Goal: Information Seeking & Learning: Learn about a topic

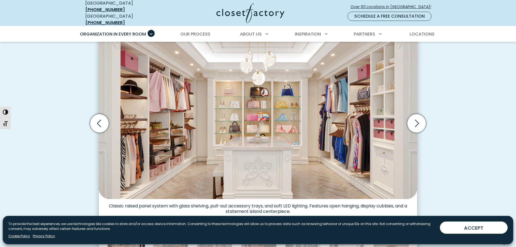
scroll to position [162, 0]
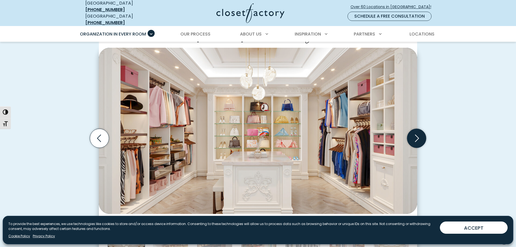
click at [416, 138] on icon "Next slide" at bounding box center [416, 138] width 19 height 19
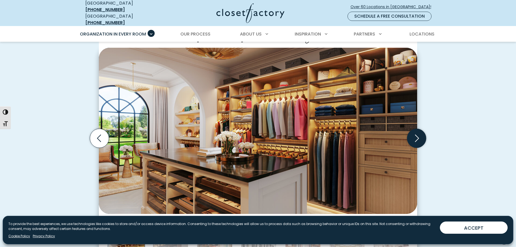
click at [416, 138] on icon "Next slide" at bounding box center [416, 138] width 19 height 19
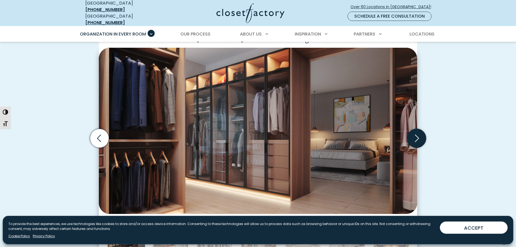
click at [416, 137] on icon "Next slide" at bounding box center [416, 138] width 19 height 19
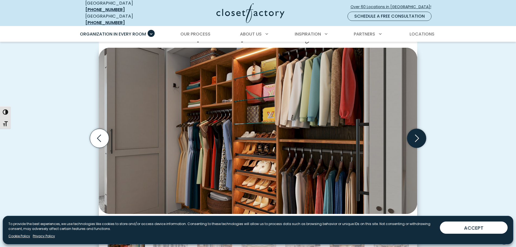
click at [416, 137] on icon "Next slide" at bounding box center [416, 138] width 19 height 19
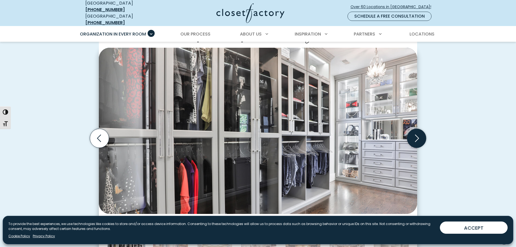
click at [416, 135] on icon "Next slide" at bounding box center [416, 138] width 19 height 19
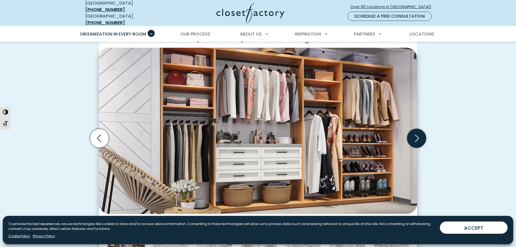
click at [416, 135] on icon "Next slide" at bounding box center [416, 138] width 19 height 19
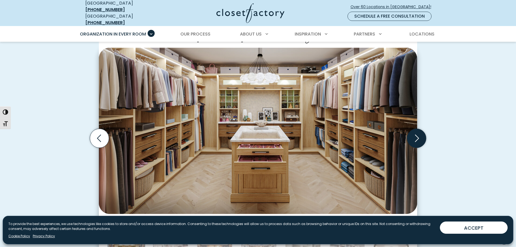
click at [416, 135] on icon "Next slide" at bounding box center [416, 138] width 19 height 19
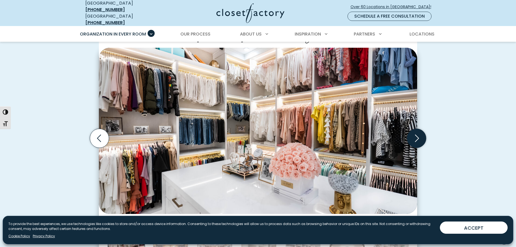
click at [416, 135] on icon "Next slide" at bounding box center [416, 138] width 19 height 19
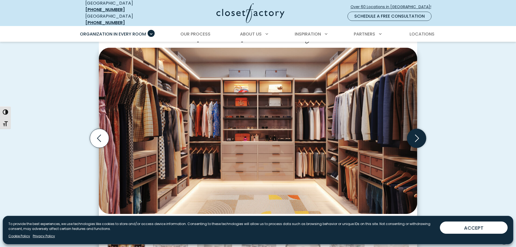
click at [416, 135] on icon "Next slide" at bounding box center [416, 138] width 19 height 19
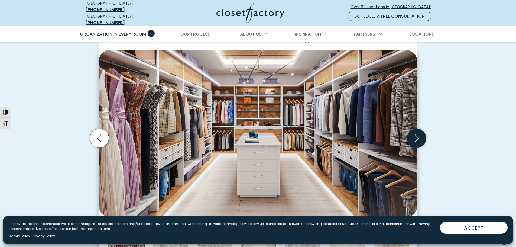
click at [416, 135] on icon "Next slide" at bounding box center [416, 138] width 19 height 19
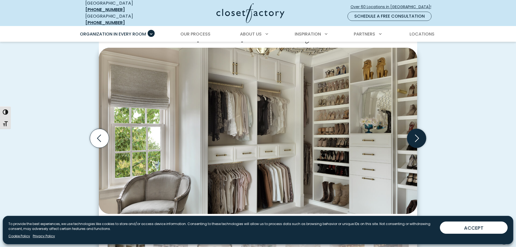
click at [416, 135] on icon "Next slide" at bounding box center [416, 138] width 19 height 19
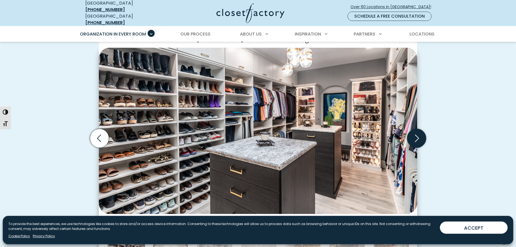
click at [416, 135] on icon "Next slide" at bounding box center [416, 138] width 19 height 19
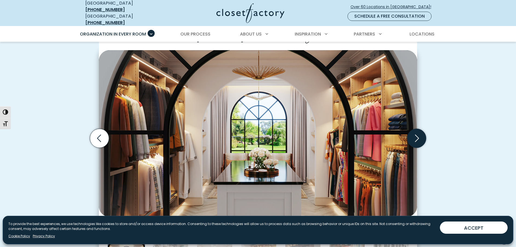
click at [416, 135] on icon "Next slide" at bounding box center [416, 138] width 19 height 19
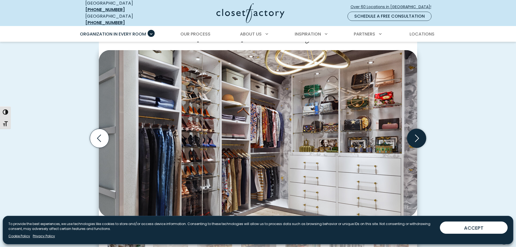
click at [416, 135] on icon "Next slide" at bounding box center [416, 138] width 19 height 19
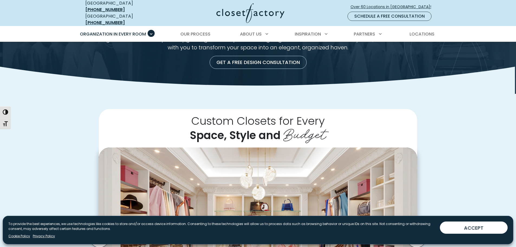
scroll to position [0, 0]
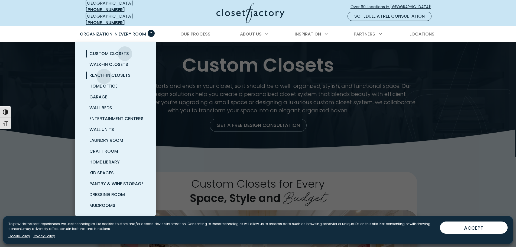
click at [104, 72] on span "Reach-In Closets" at bounding box center [109, 75] width 41 height 6
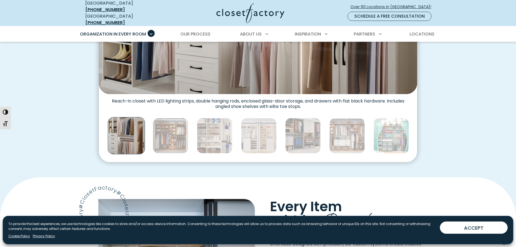
scroll to position [162, 0]
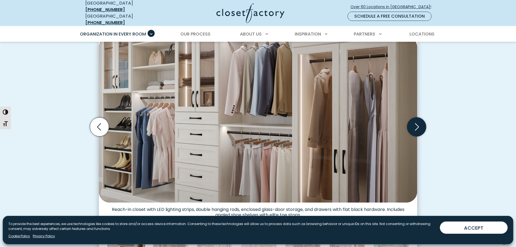
click at [414, 127] on icon "Next slide" at bounding box center [416, 126] width 19 height 19
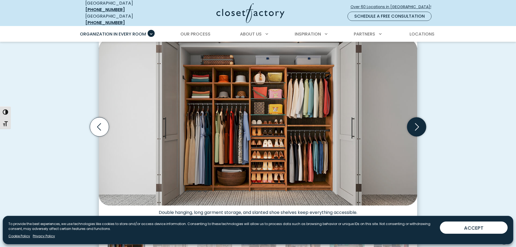
click at [413, 127] on icon "Next slide" at bounding box center [416, 126] width 19 height 19
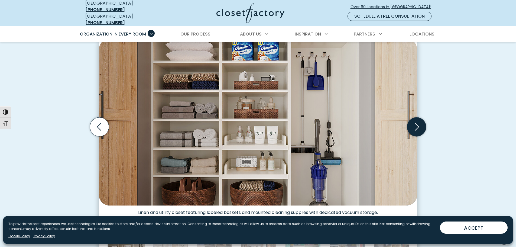
click at [413, 127] on icon "Next slide" at bounding box center [416, 126] width 19 height 19
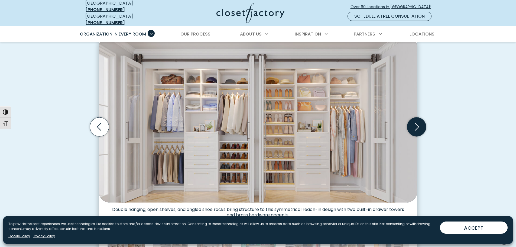
click at [413, 127] on icon "Next slide" at bounding box center [416, 126] width 19 height 19
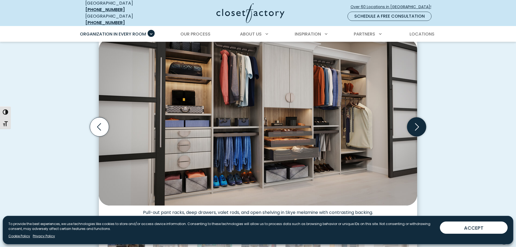
click at [413, 127] on icon "Next slide" at bounding box center [416, 126] width 19 height 19
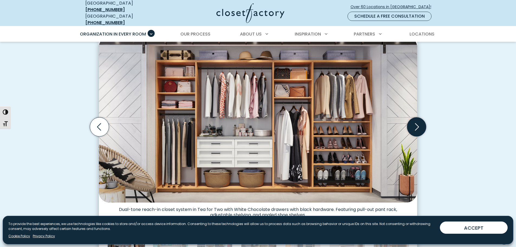
click at [413, 127] on icon "Next slide" at bounding box center [416, 126] width 19 height 19
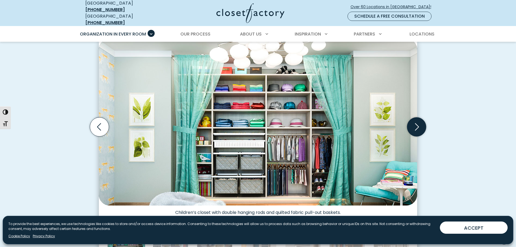
click at [413, 127] on icon "Next slide" at bounding box center [416, 126] width 19 height 19
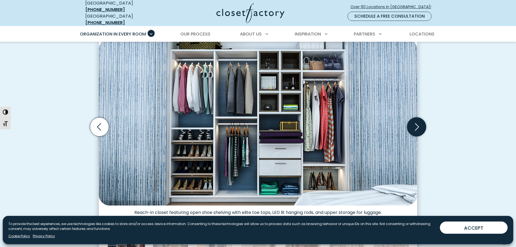
click at [413, 127] on icon "Next slide" at bounding box center [416, 126] width 19 height 19
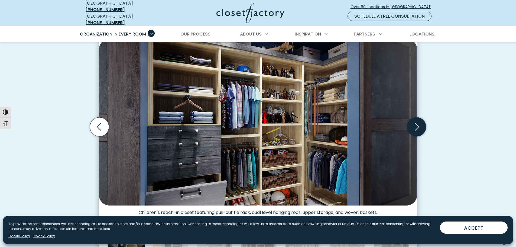
click at [413, 127] on icon "Next slide" at bounding box center [416, 126] width 19 height 19
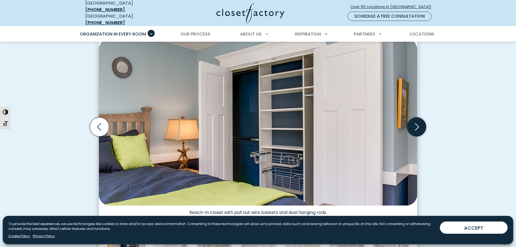
click at [413, 127] on icon "Next slide" at bounding box center [416, 126] width 19 height 19
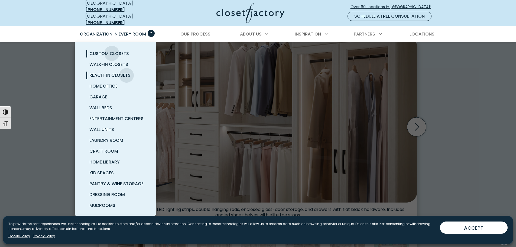
click at [112, 50] on span "Custom Closets" at bounding box center [109, 53] width 40 height 6
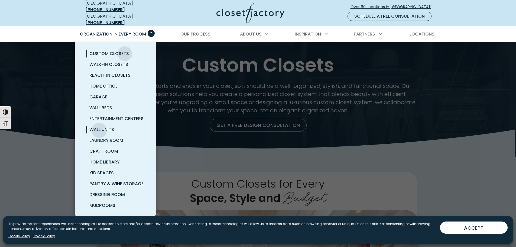
click at [99, 126] on span "Wall Units" at bounding box center [101, 129] width 25 height 6
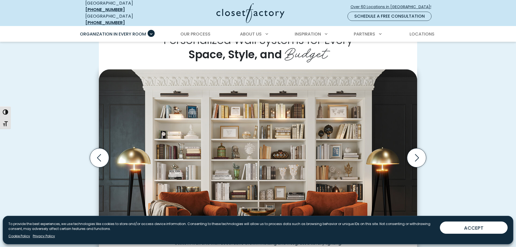
scroll to position [162, 0]
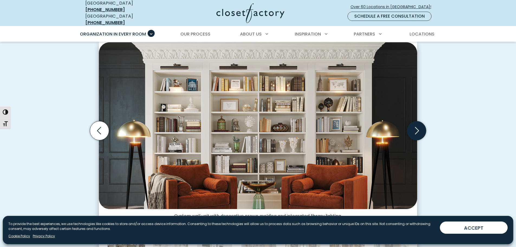
click at [416, 133] on icon "Next slide" at bounding box center [416, 130] width 19 height 19
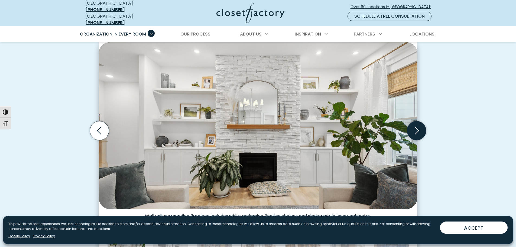
click at [414, 128] on icon "Next slide" at bounding box center [416, 130] width 19 height 19
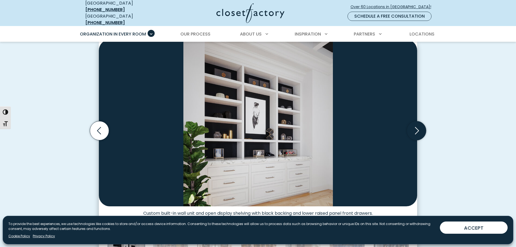
click at [414, 128] on icon "Next slide" at bounding box center [416, 130] width 19 height 19
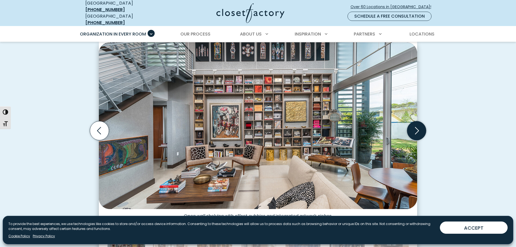
click at [415, 127] on icon "Next slide" at bounding box center [416, 130] width 19 height 19
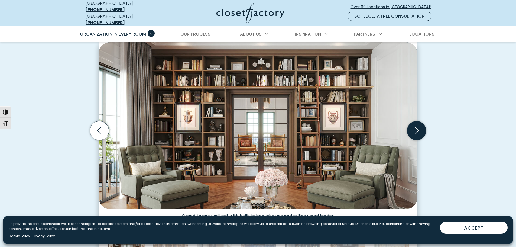
click at [415, 127] on icon "Next slide" at bounding box center [416, 130] width 19 height 19
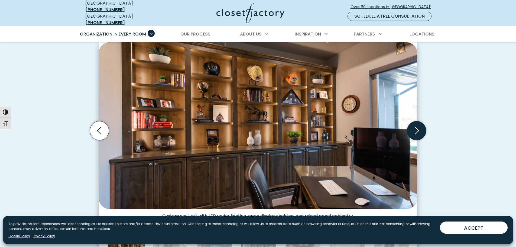
click at [415, 127] on icon "Next slide" at bounding box center [416, 130] width 19 height 19
